Goal: Transaction & Acquisition: Obtain resource

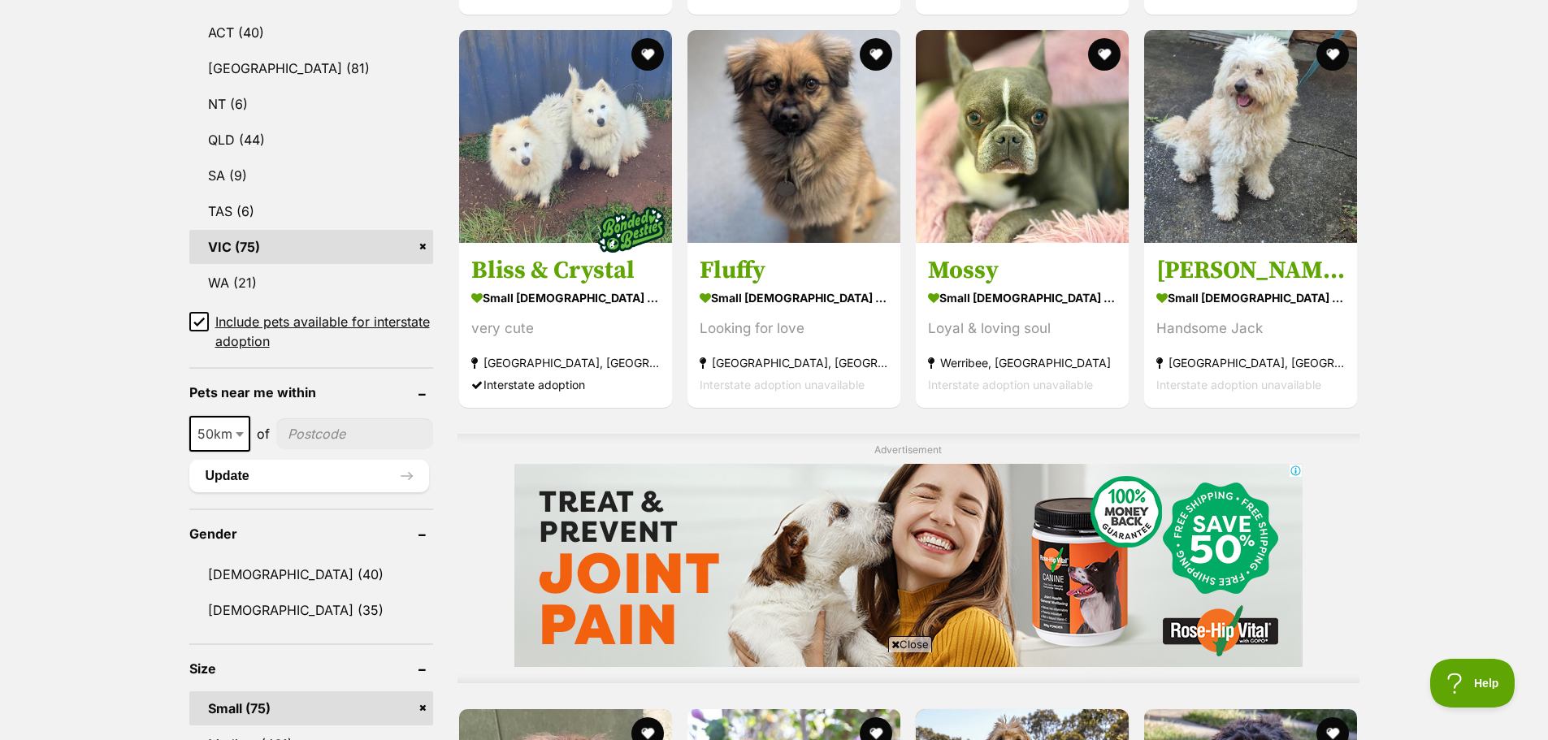
scroll to position [325, 0]
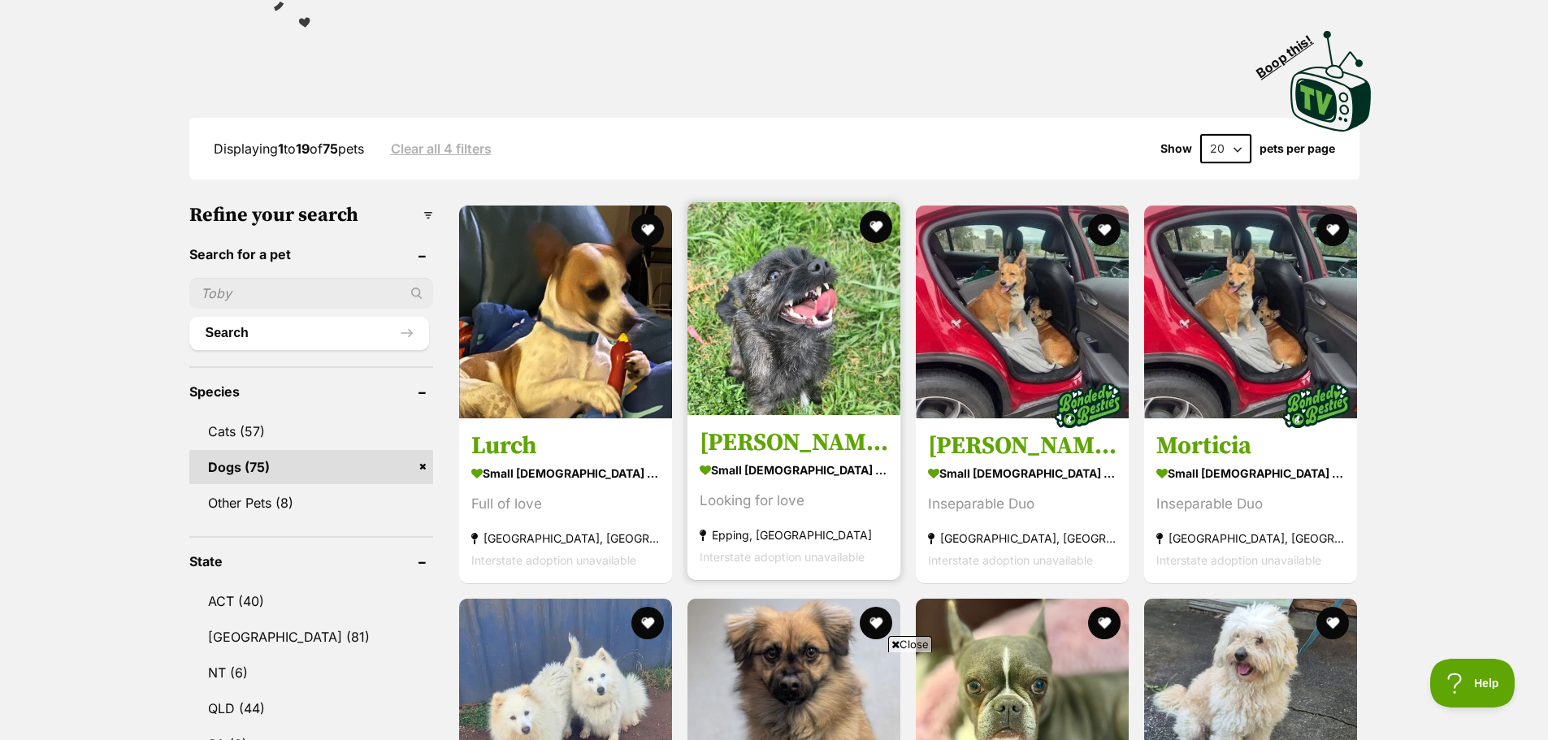
click at [793, 341] on img at bounding box center [794, 308] width 213 height 213
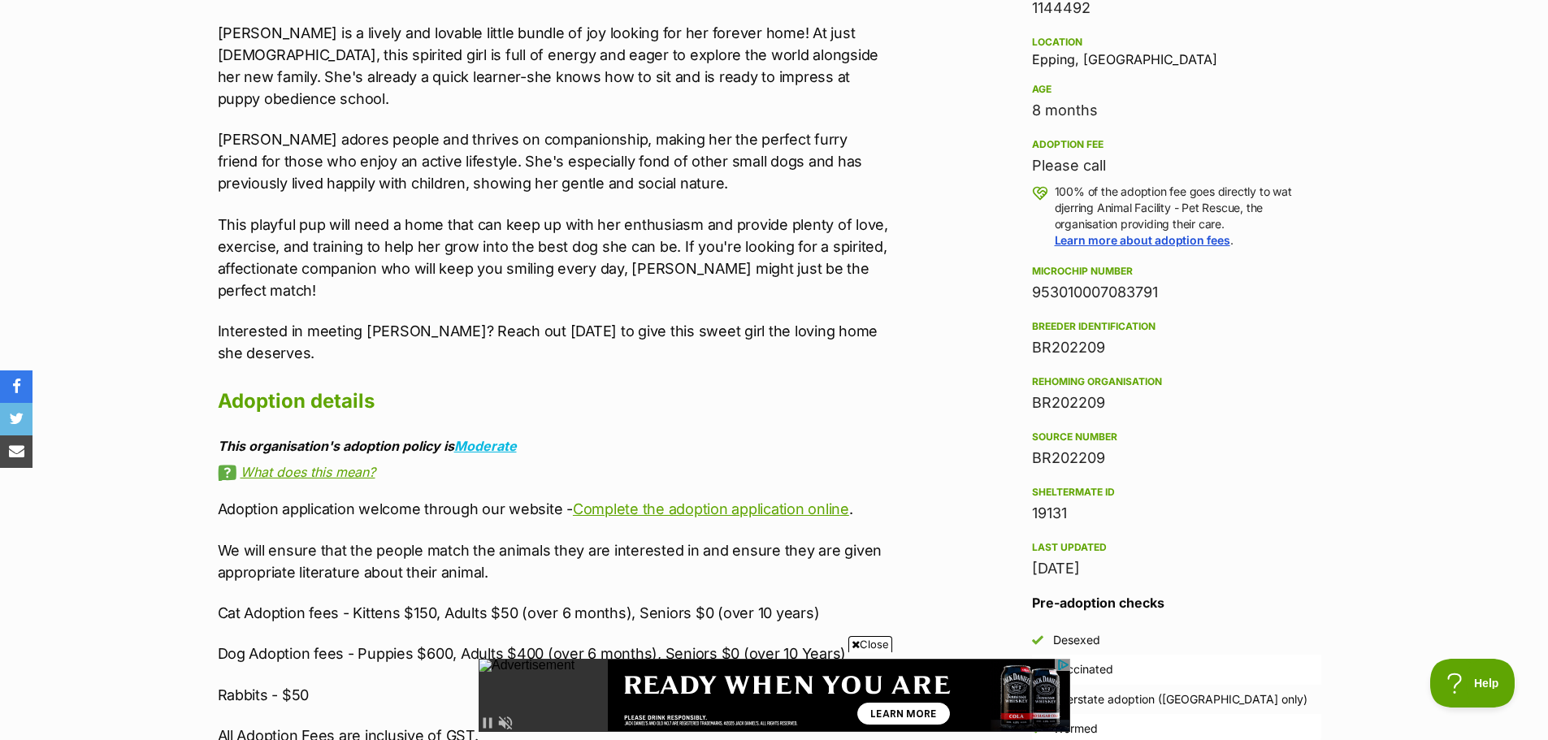
scroll to position [1138, 0]
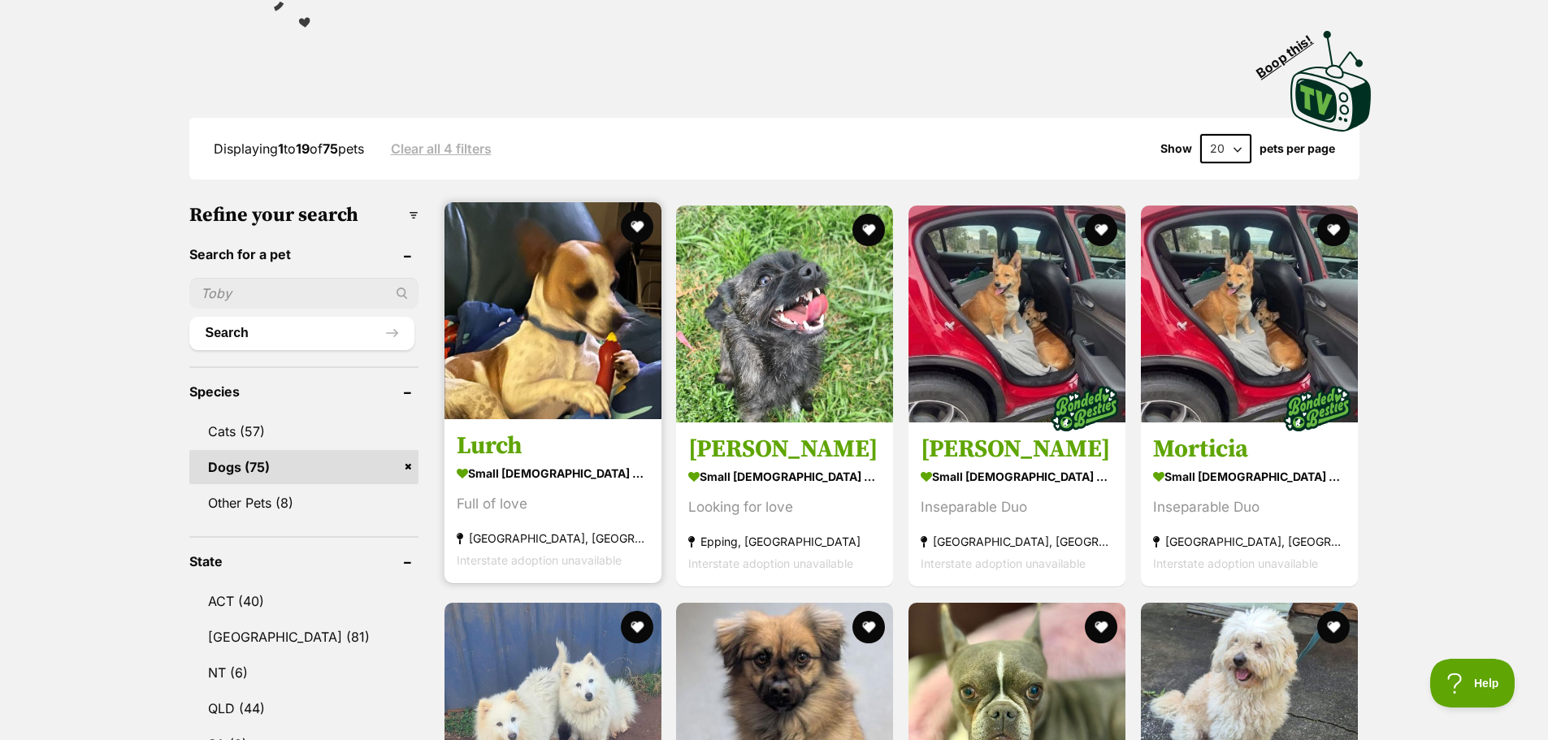
click at [583, 361] on img at bounding box center [553, 310] width 217 height 217
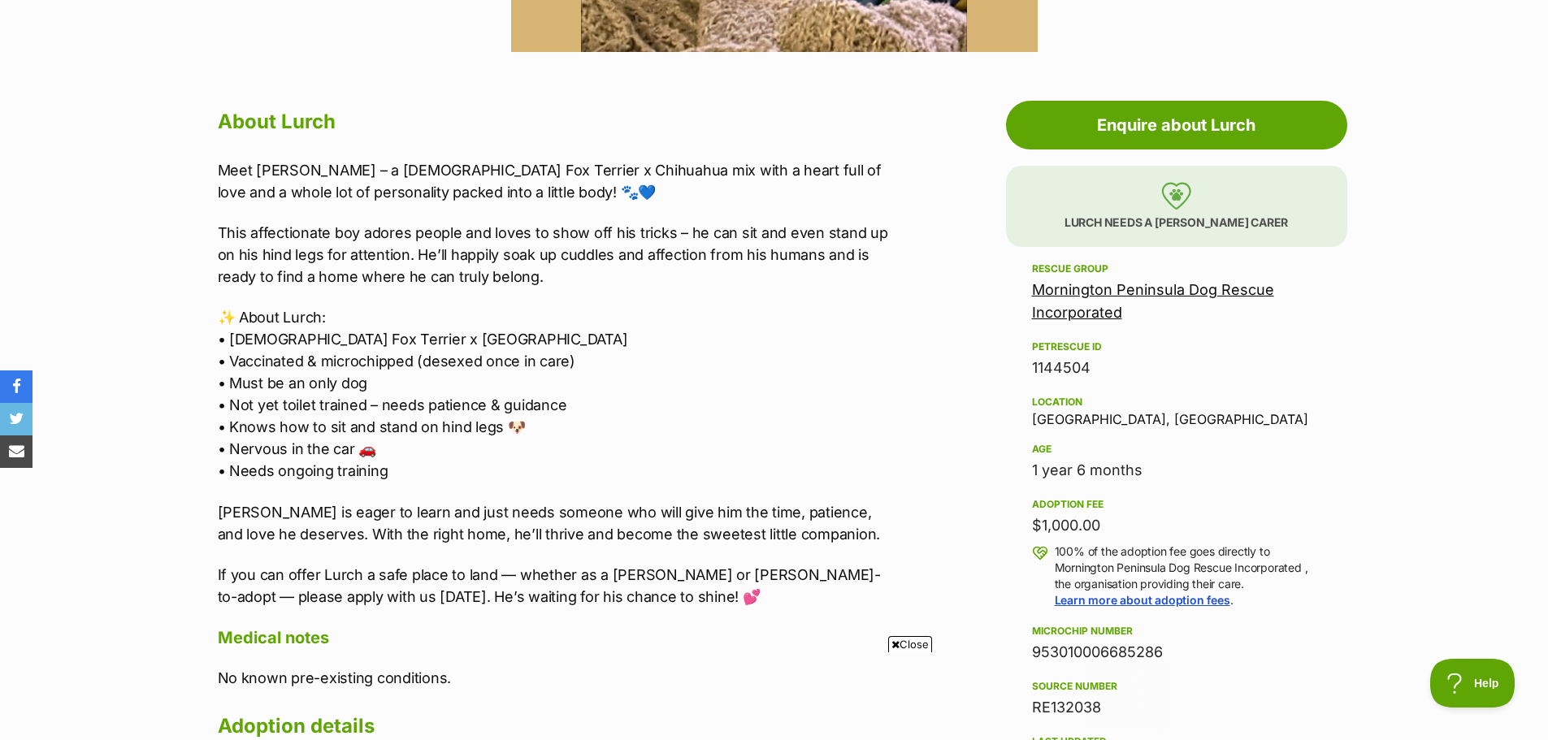
scroll to position [244, 0]
